Goal: Find specific page/section: Find specific page/section

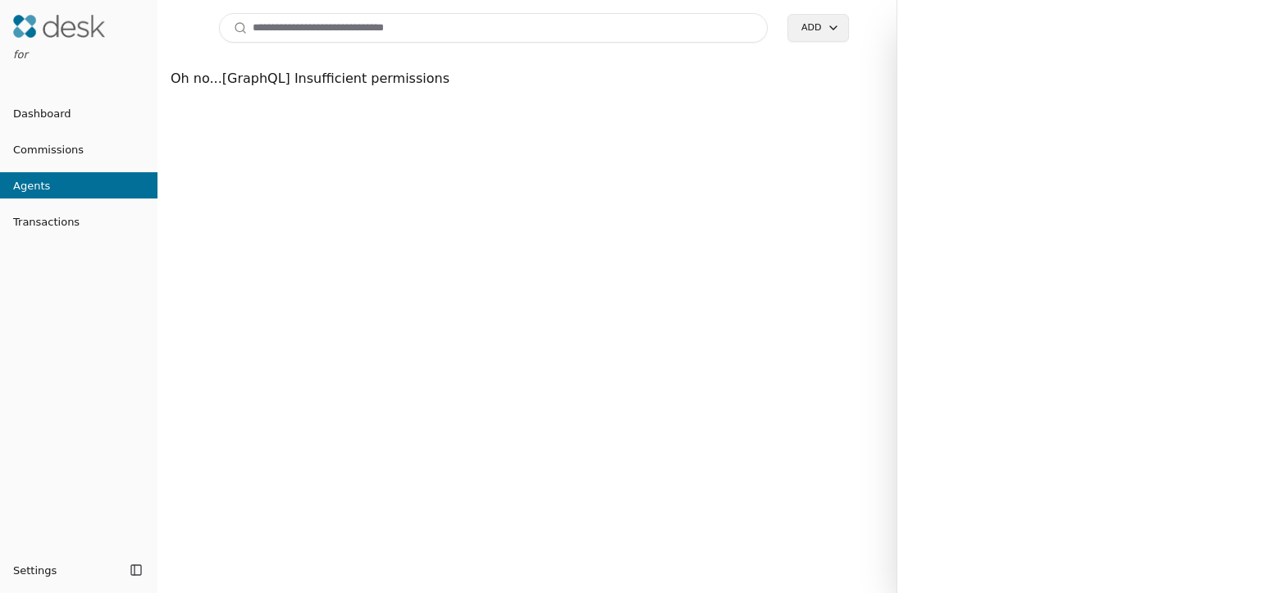
click at [32, 112] on span "Dashboard" at bounding box center [35, 113] width 71 height 17
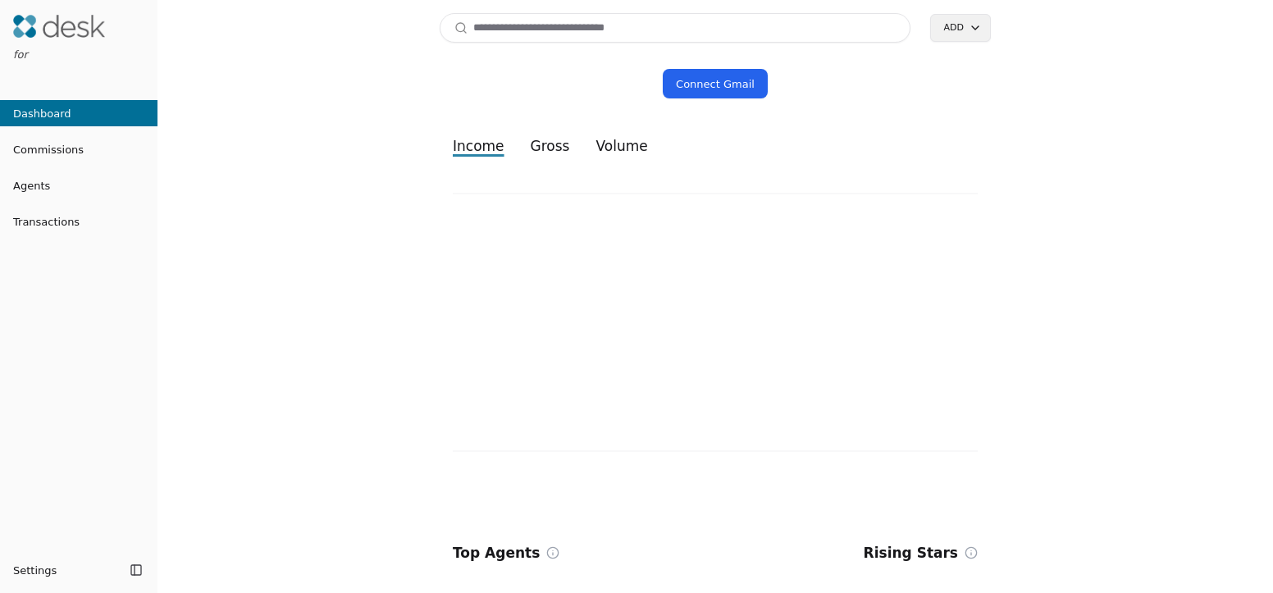
click at [65, 218] on span "Transactions" at bounding box center [40, 221] width 80 height 17
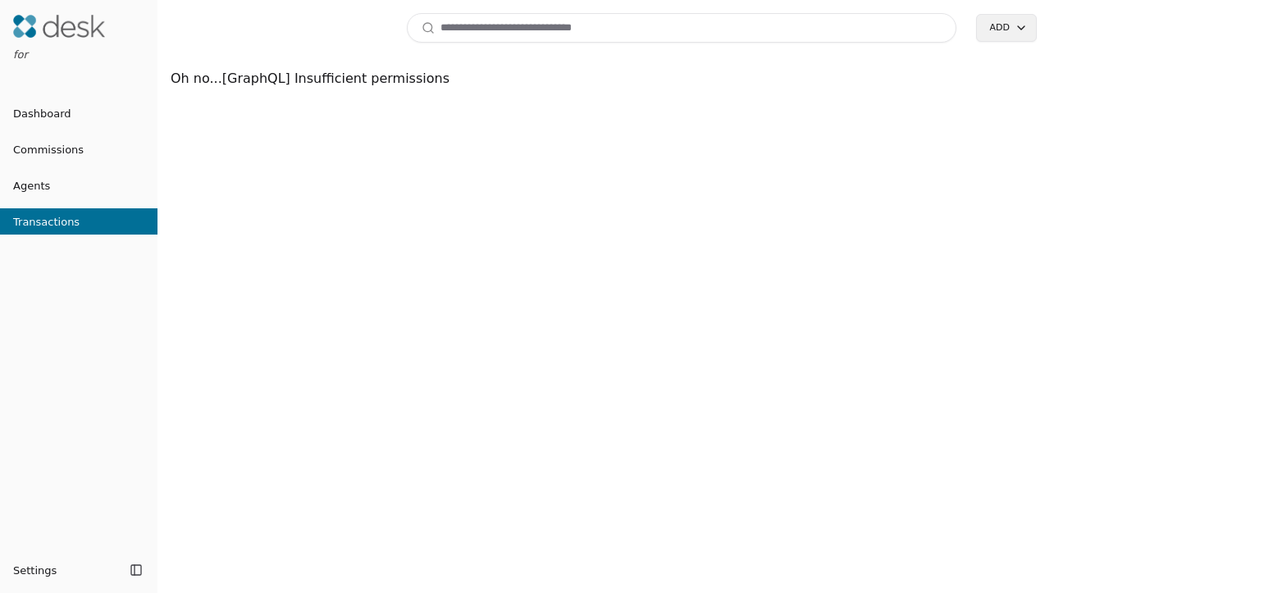
click at [47, 174] on button "Agents" at bounding box center [79, 185] width 158 height 26
click at [40, 186] on span "Agents" at bounding box center [25, 185] width 50 height 17
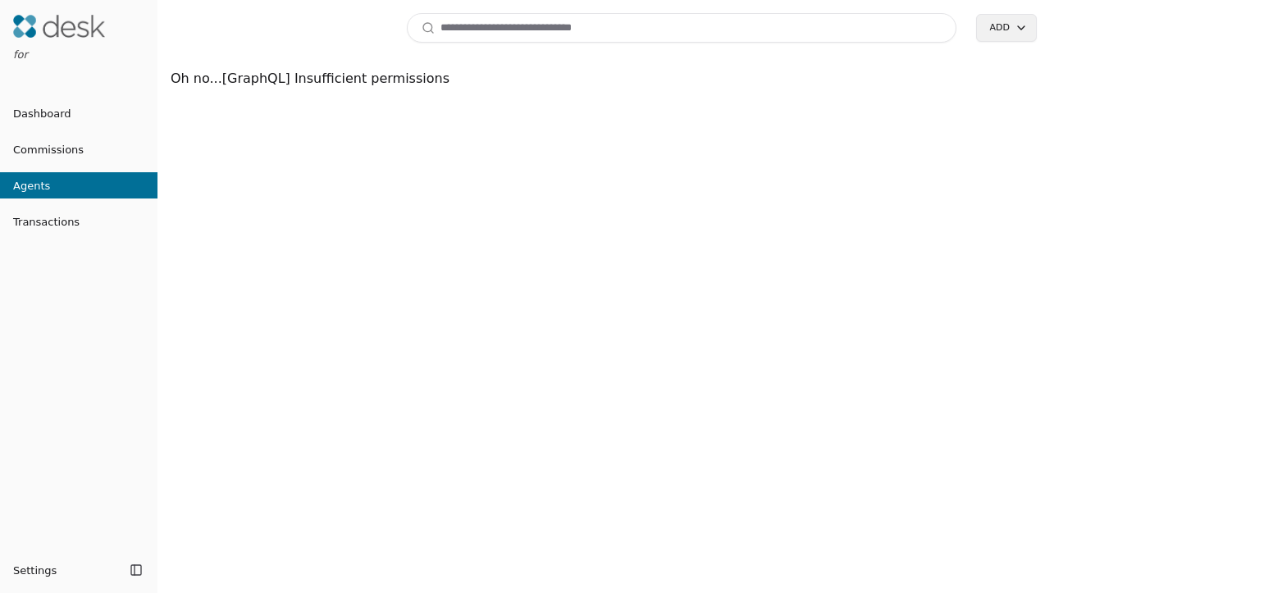
click at [41, 143] on span "Commissions" at bounding box center [42, 149] width 84 height 17
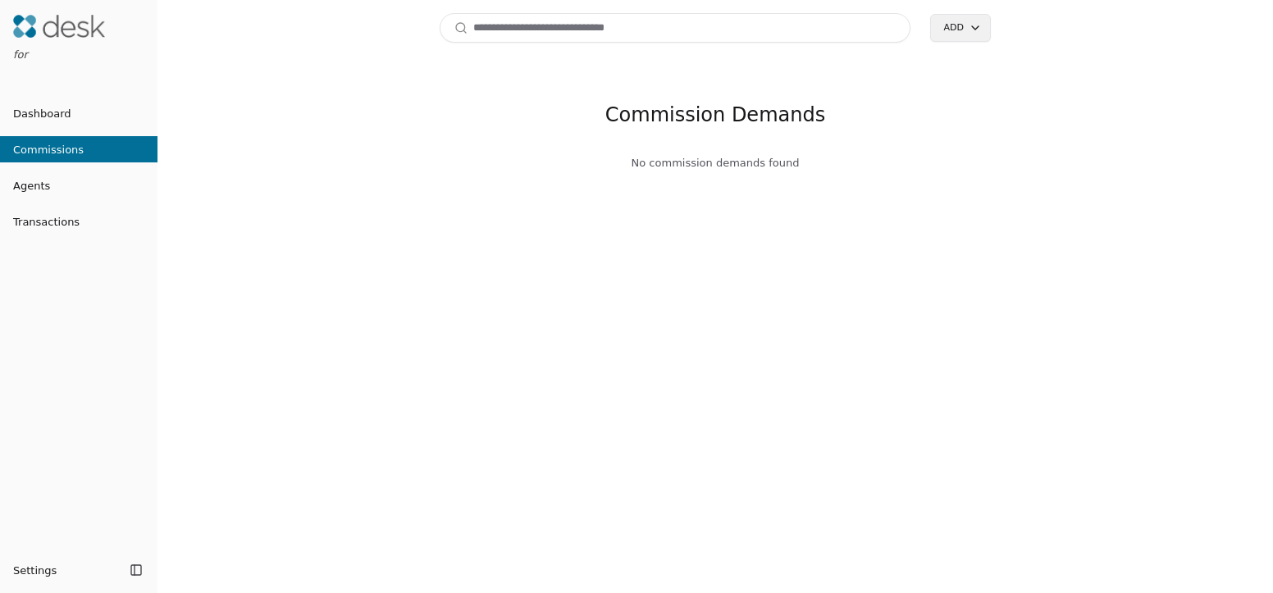
click at [48, 105] on span "Dashboard" at bounding box center [35, 113] width 71 height 17
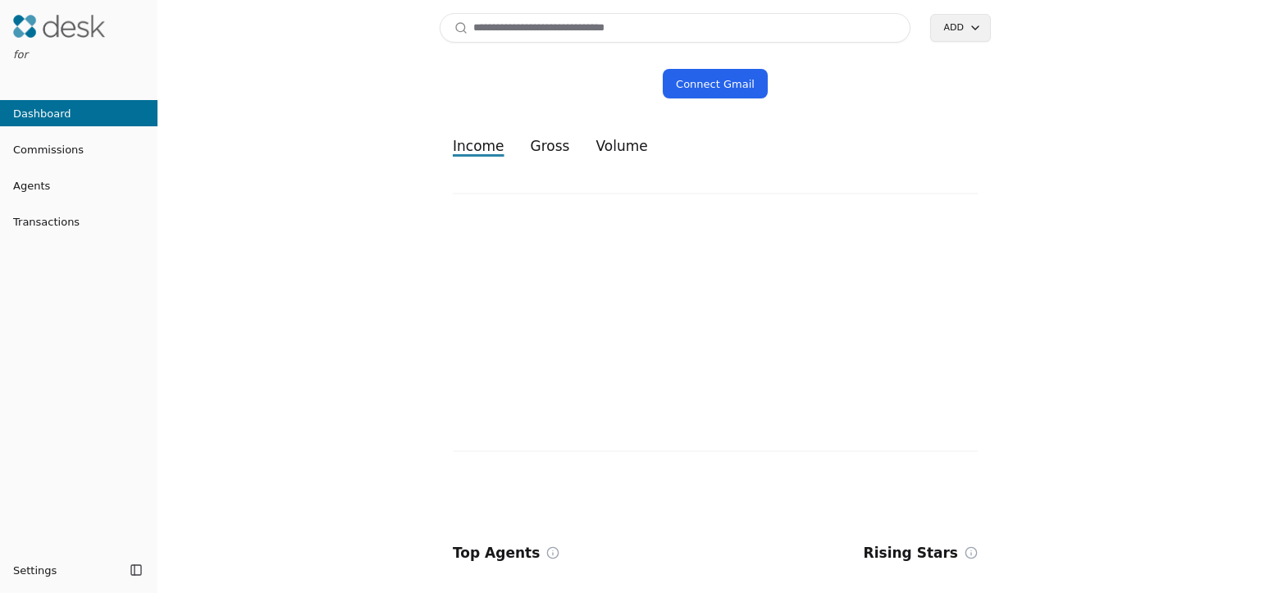
click at [71, 25] on img at bounding box center [59, 26] width 92 height 23
click at [103, 148] on link "Commissions" at bounding box center [79, 149] width 158 height 26
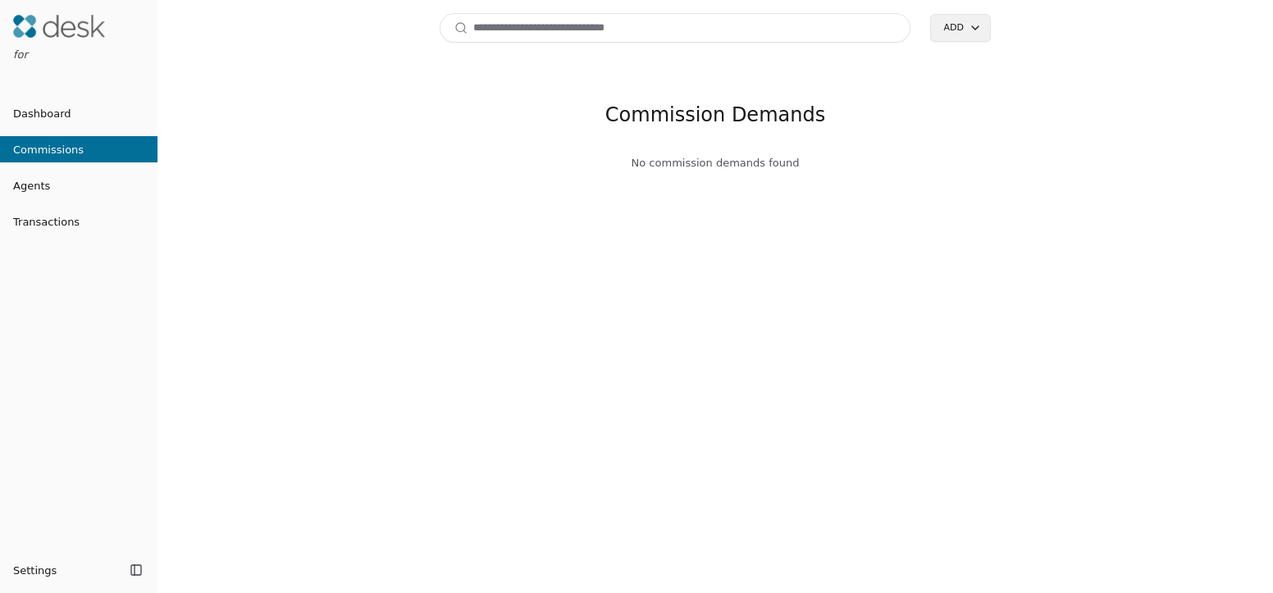
click at [53, 172] on button "Agents" at bounding box center [79, 185] width 158 height 26
click at [53, 191] on link "Agents" at bounding box center [79, 185] width 158 height 17
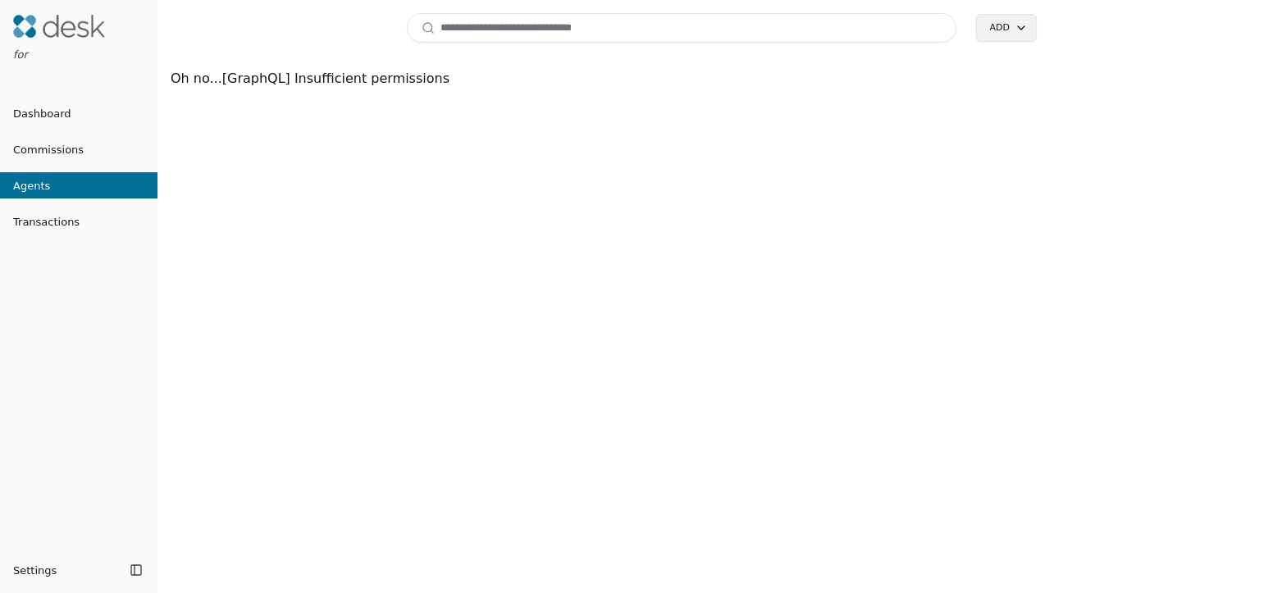
click at [48, 235] on li "Transactions" at bounding box center [79, 221] width 158 height 33
click at [48, 227] on span "Transactions" at bounding box center [40, 221] width 80 height 17
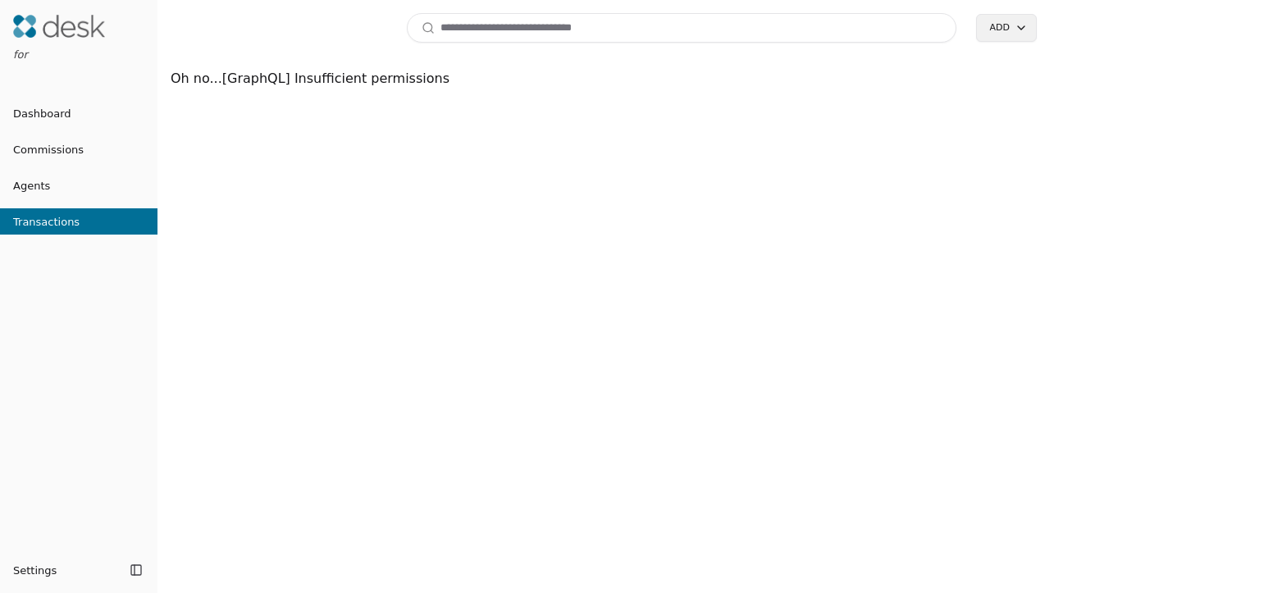
click at [39, 111] on span "Dashboard" at bounding box center [35, 113] width 71 height 17
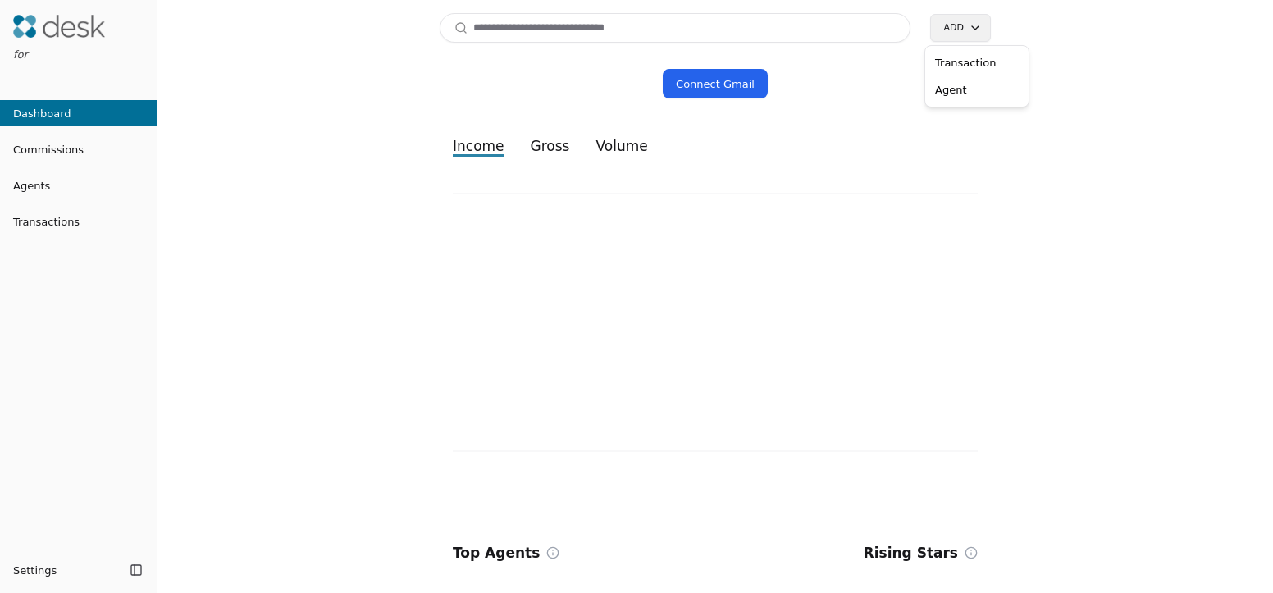
click at [975, 27] on html "for Dashboard Commissions Agents Transactions Settings Toggle Sidebar Toggle Si…" at bounding box center [636, 296] width 1273 height 593
click at [838, 27] on html "for Dashboard Commissions Agents Transactions Settings Toggle Sidebar Toggle Si…" at bounding box center [636, 296] width 1273 height 593
click at [835, 27] on input at bounding box center [675, 28] width 471 height 30
type input "**"
click at [718, 86] on link "Connect Gmail" at bounding box center [715, 84] width 105 height 30
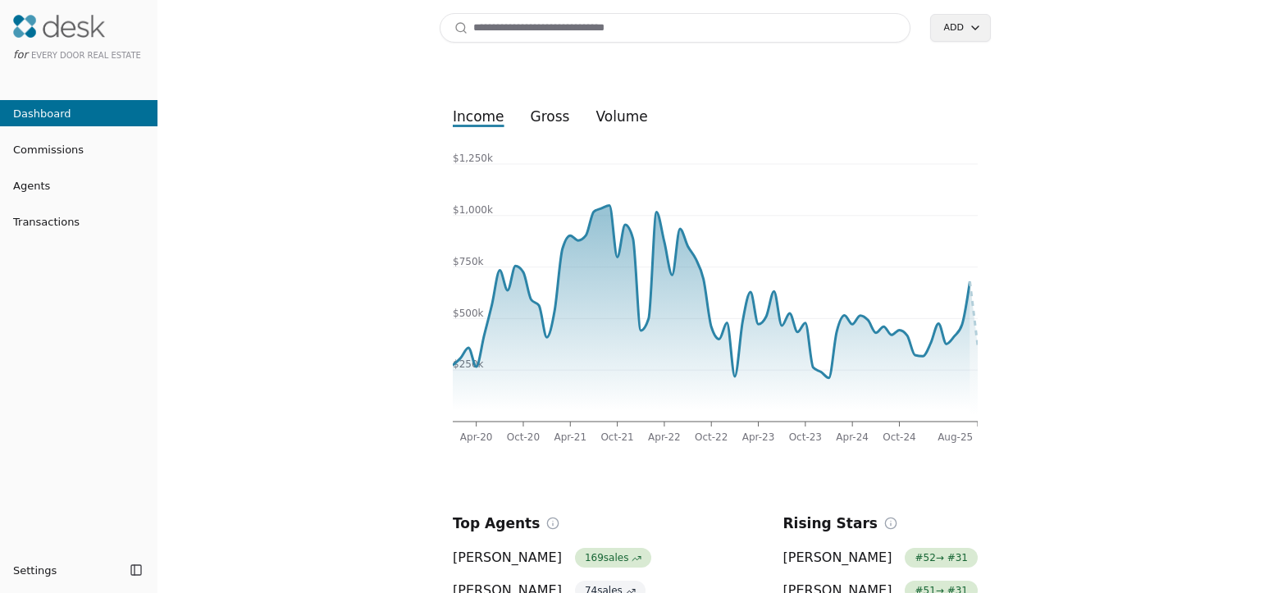
click at [67, 144] on span "Commissions" at bounding box center [42, 149] width 84 height 17
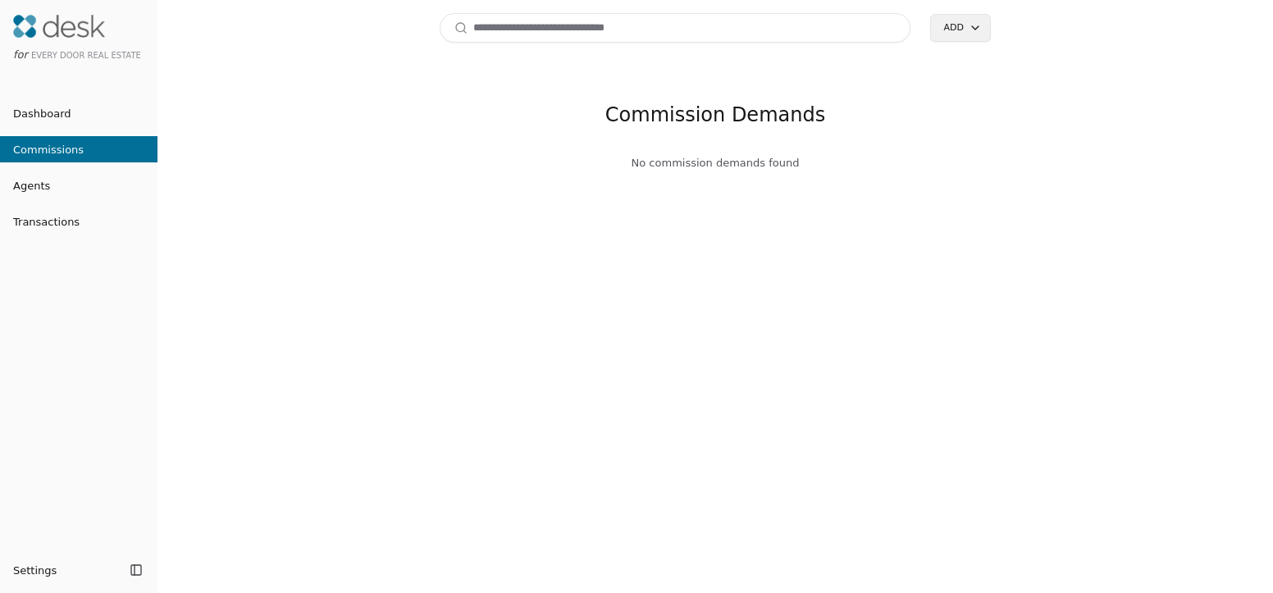
click at [35, 191] on span "Agents" at bounding box center [25, 185] width 50 height 17
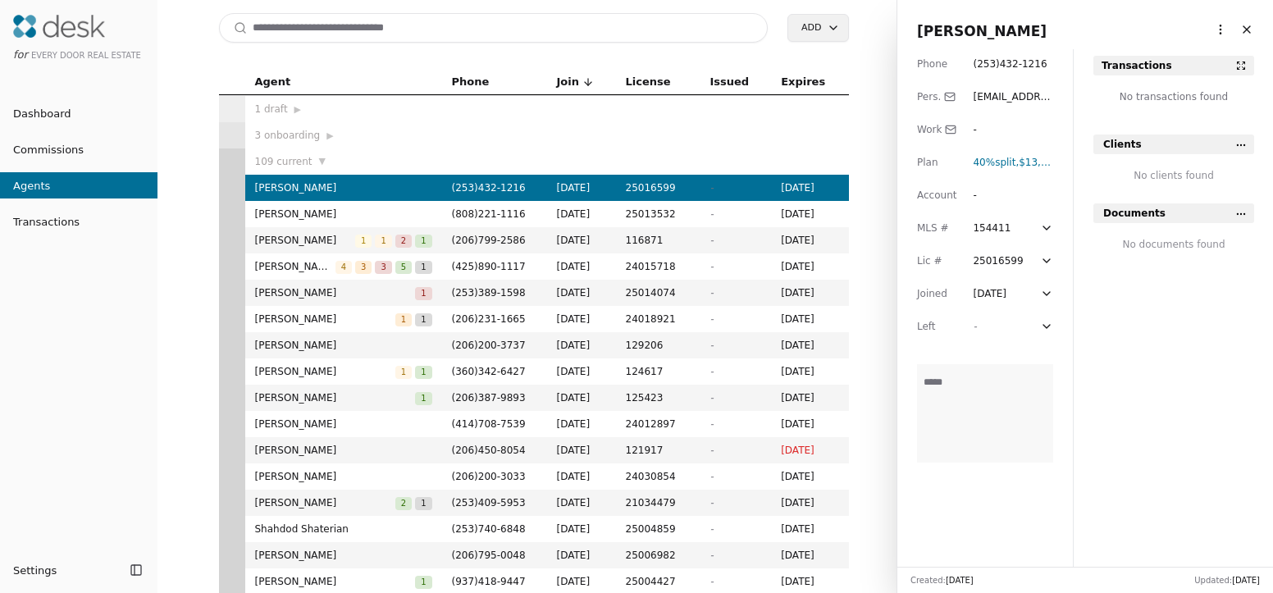
click at [72, 223] on span "Transactions" at bounding box center [40, 221] width 80 height 17
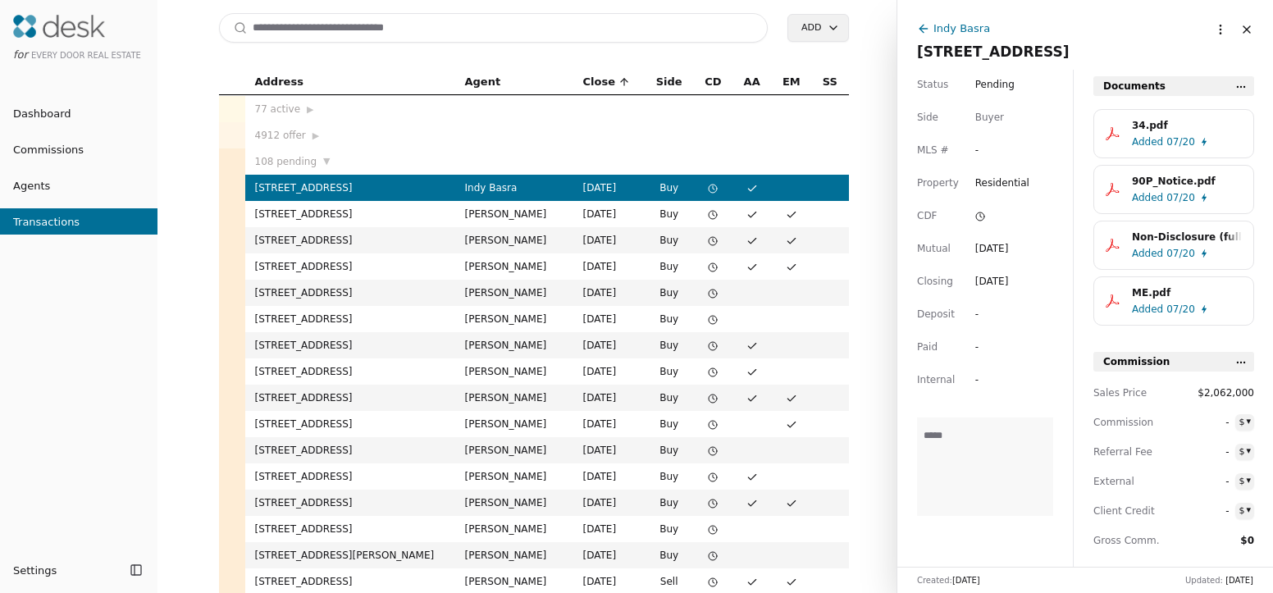
click at [50, 112] on span "Dashboard" at bounding box center [35, 113] width 71 height 17
